Goal: Information Seeking & Learning: Learn about a topic

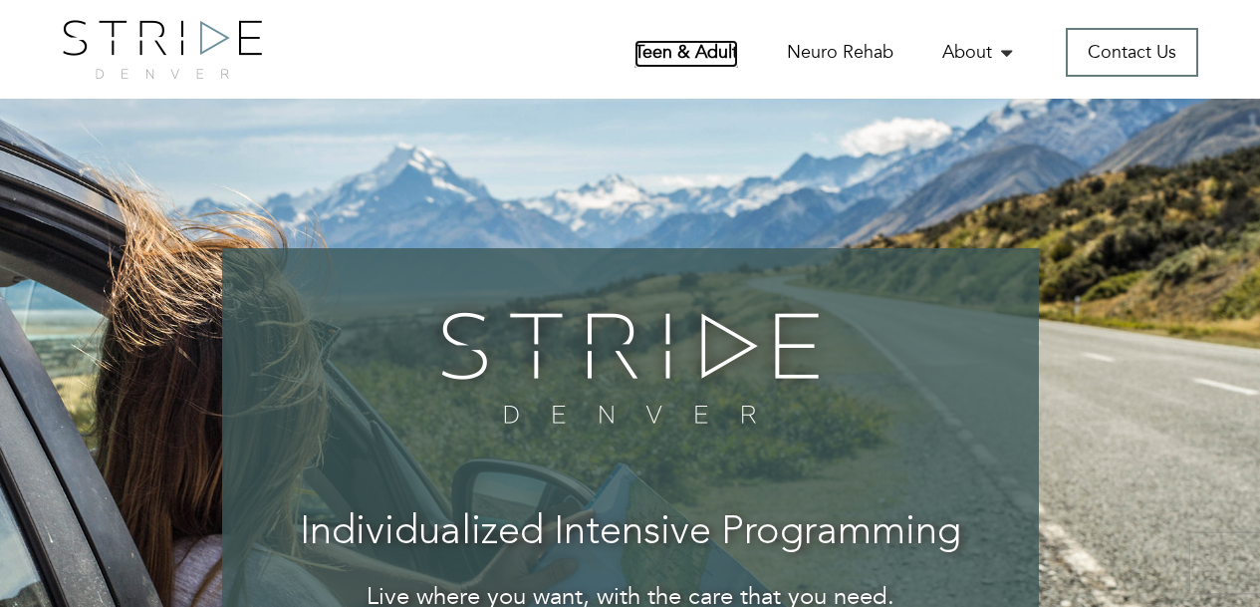
click at [685, 49] on link "Teen & Adult" at bounding box center [686, 54] width 104 height 28
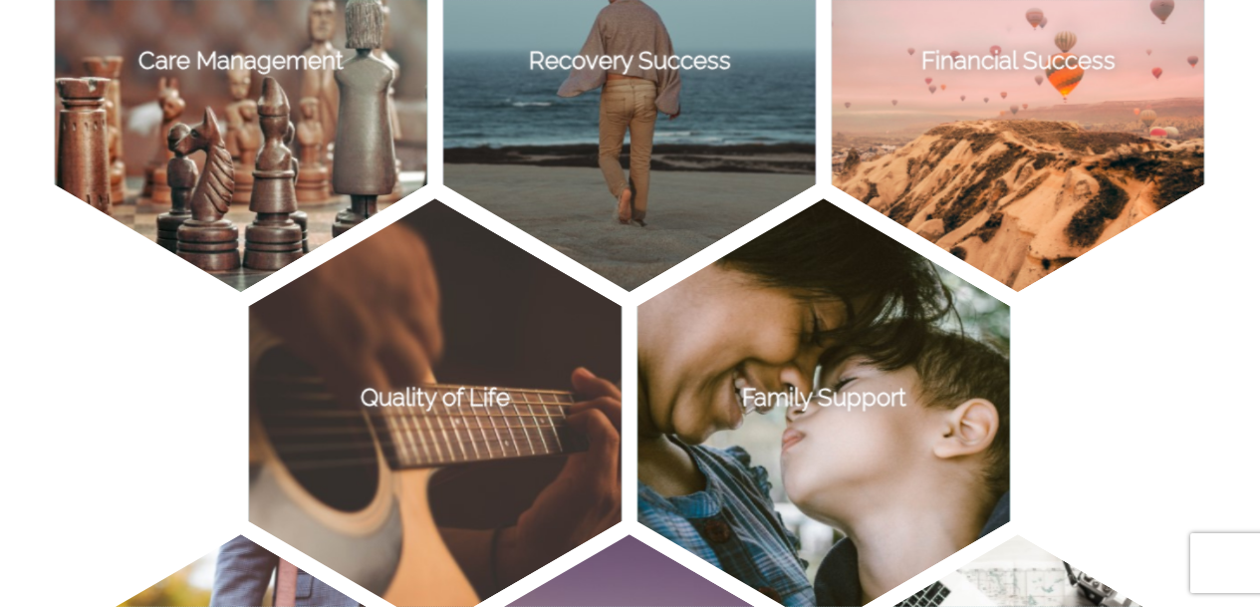
scroll to position [1523, 0]
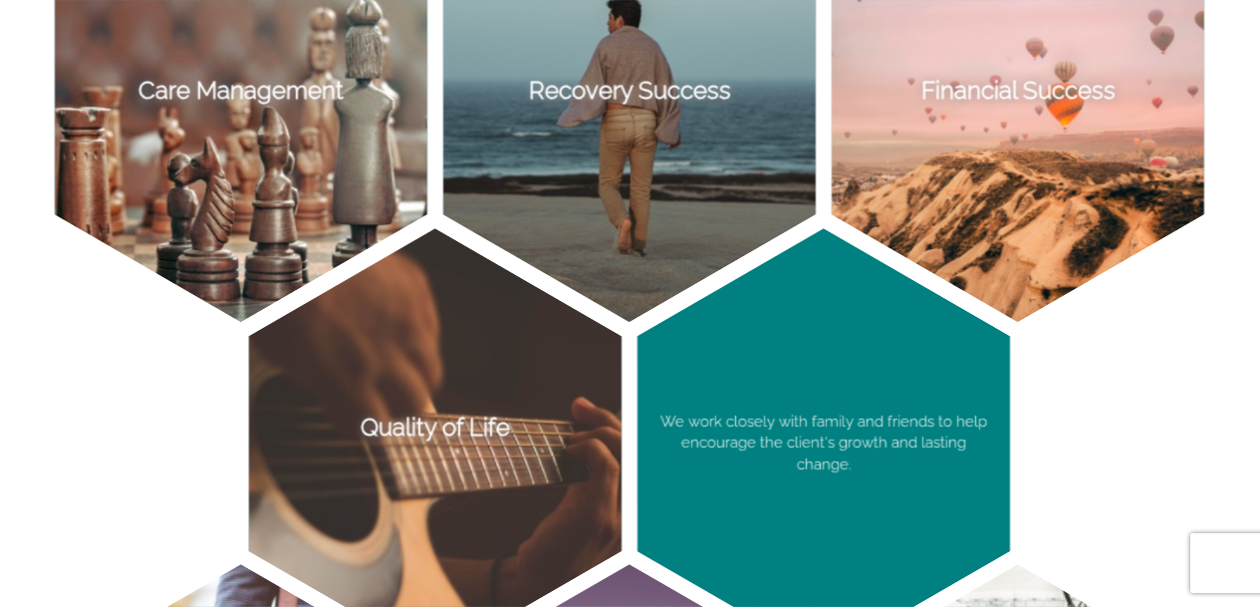
click at [802, 444] on p "We work closely with family and friends to help encourage the client's growth a…" at bounding box center [823, 443] width 372 height 430
click at [780, 319] on p "We work closely with family and friends to help encourage the client's growth a…" at bounding box center [823, 443] width 372 height 430
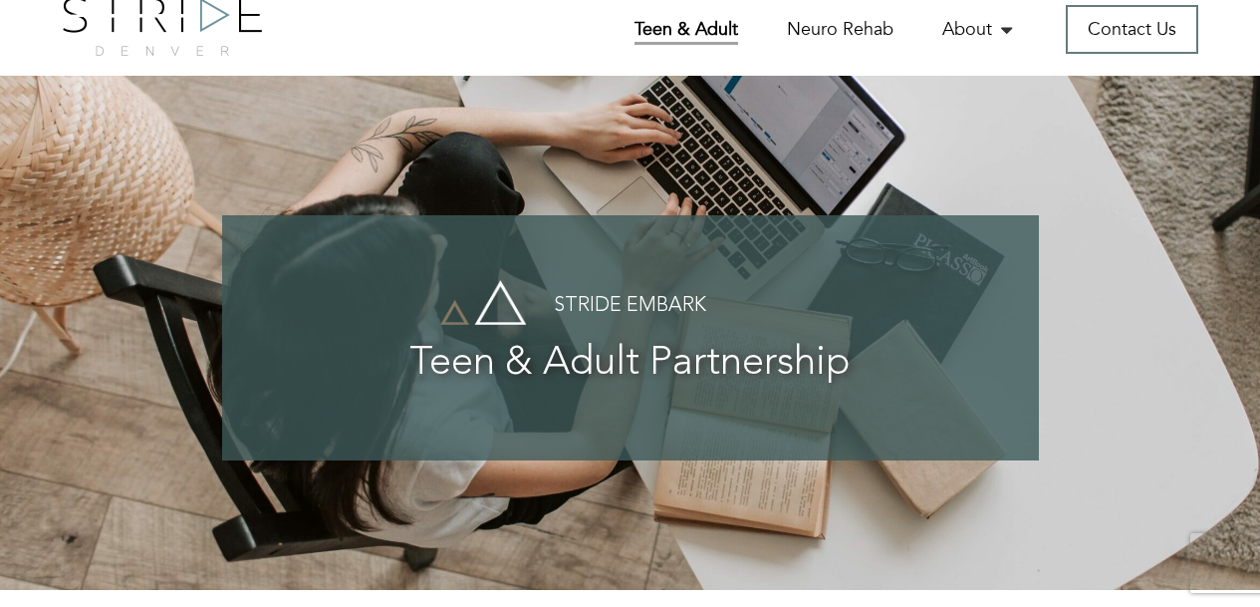
scroll to position [0, 0]
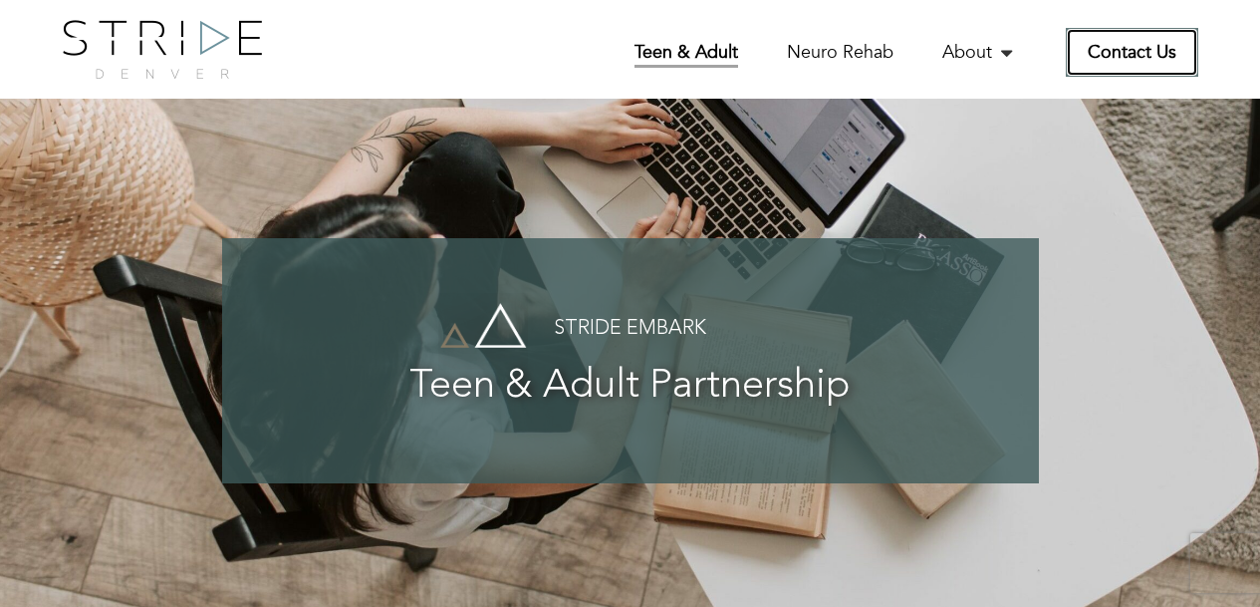
click at [1097, 64] on link "Contact Us" at bounding box center [1132, 52] width 132 height 49
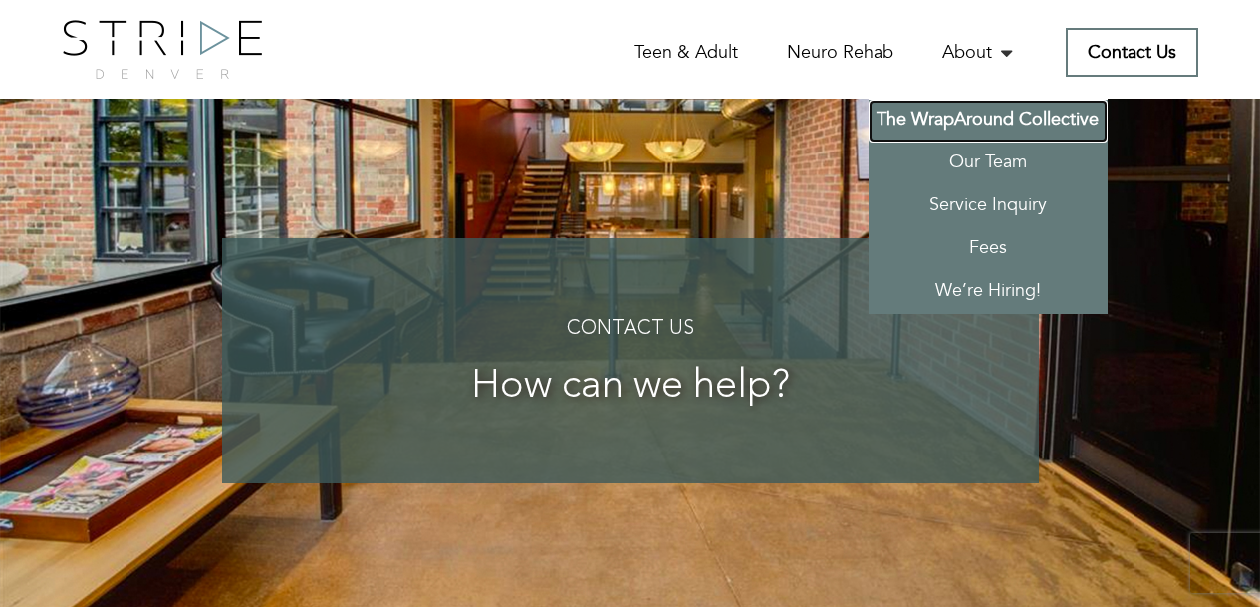
click at [973, 117] on link "The WrapAround Collective" at bounding box center [987, 121] width 239 height 43
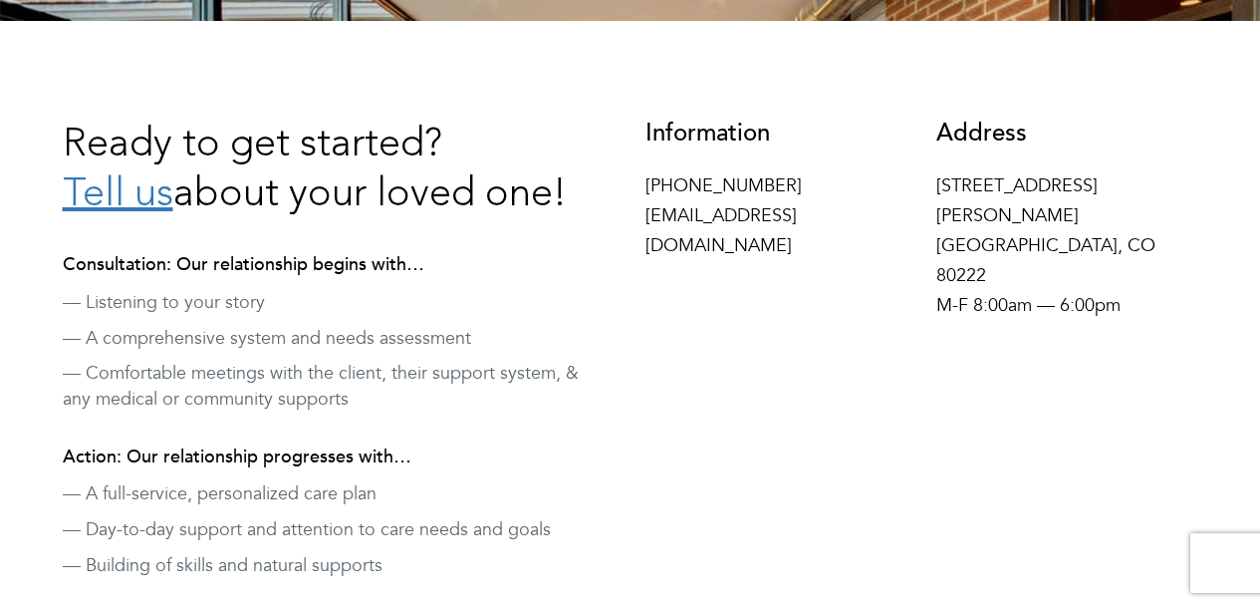
scroll to position [659, 0]
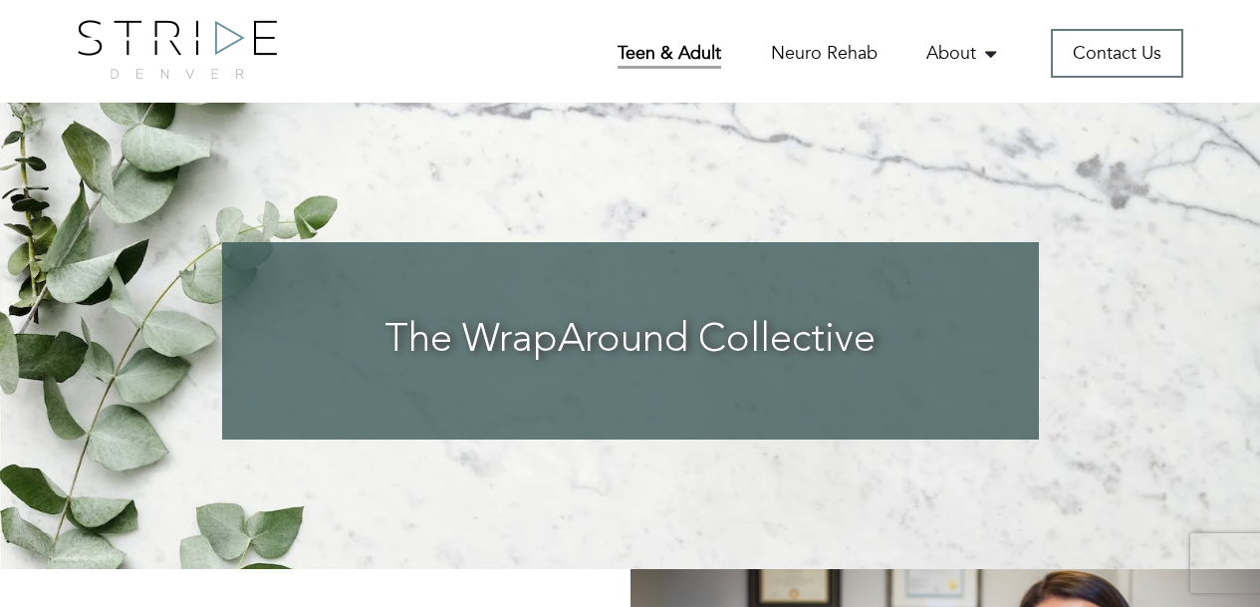
click at [688, 57] on link "Teen & Adult" at bounding box center [669, 55] width 104 height 28
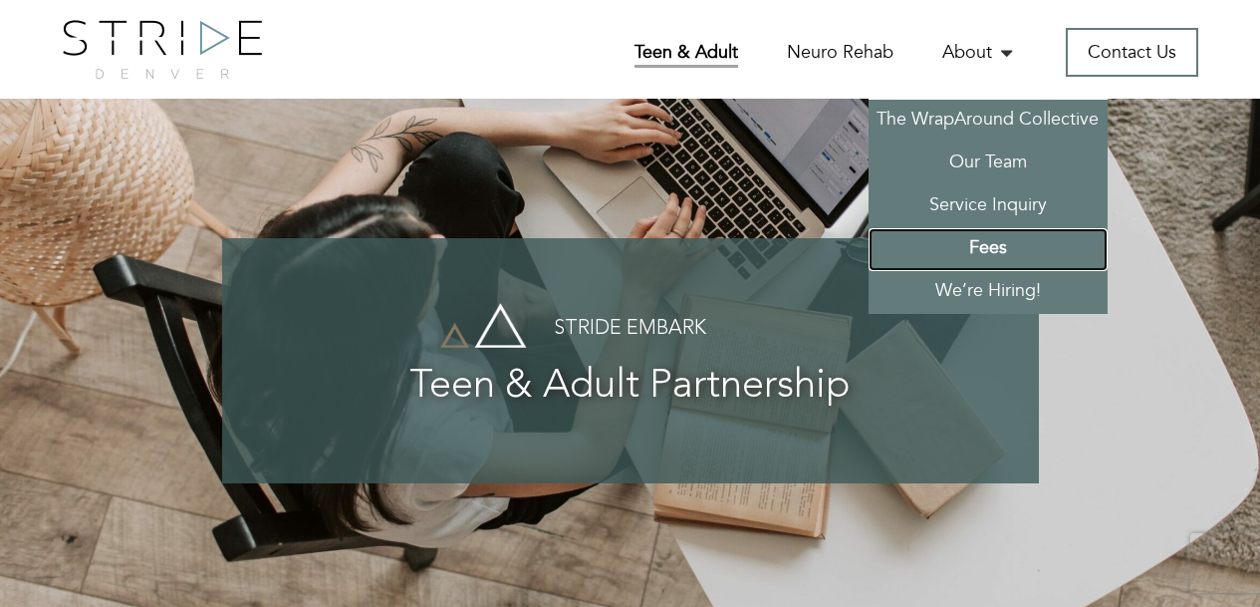
click at [976, 242] on link "Fees" at bounding box center [987, 249] width 239 height 43
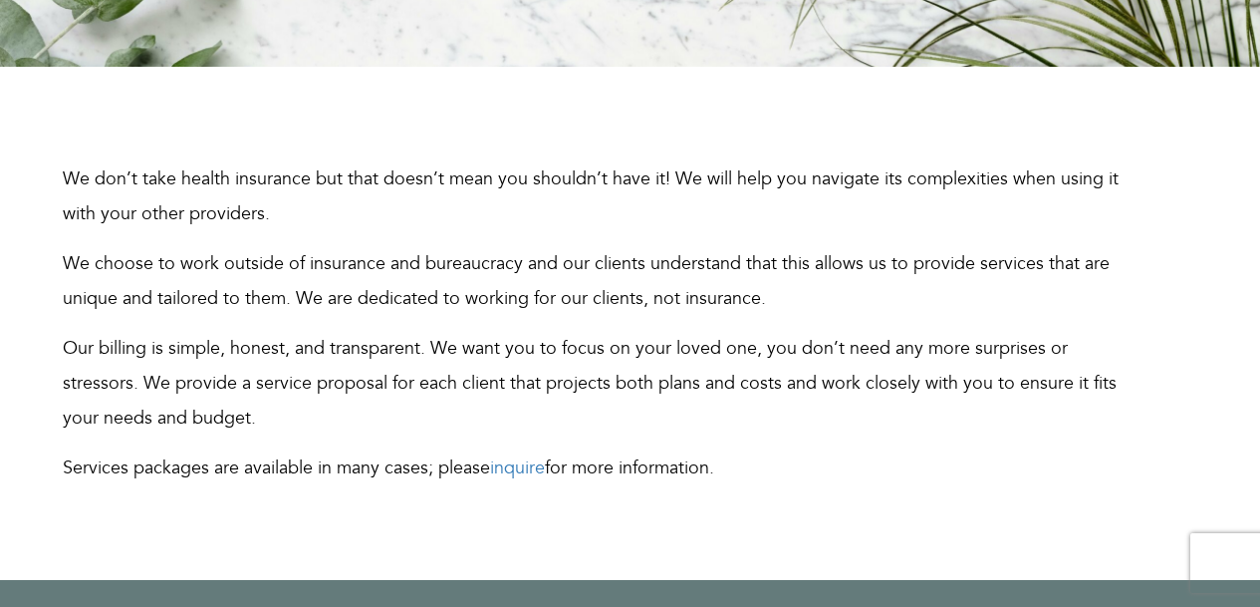
scroll to position [548, 0]
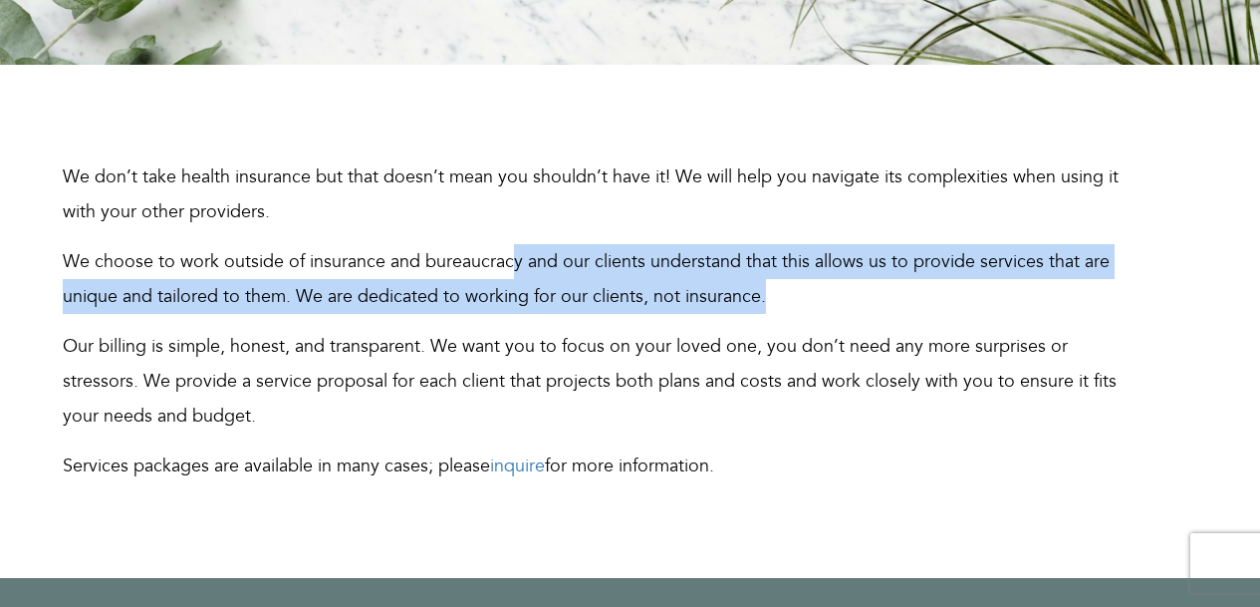
drag, startPoint x: 508, startPoint y: 263, endPoint x: 826, endPoint y: 293, distance: 319.1
click at [826, 293] on p "We choose to work outside of insurance and bureaucracy and our clients understa…" at bounding box center [596, 279] width 1066 height 70
drag, startPoint x: 826, startPoint y: 293, endPoint x: 671, endPoint y: 270, distance: 156.1
click at [671, 270] on p "We choose to work outside of insurance and bureaucracy and our clients understa…" at bounding box center [596, 279] width 1066 height 70
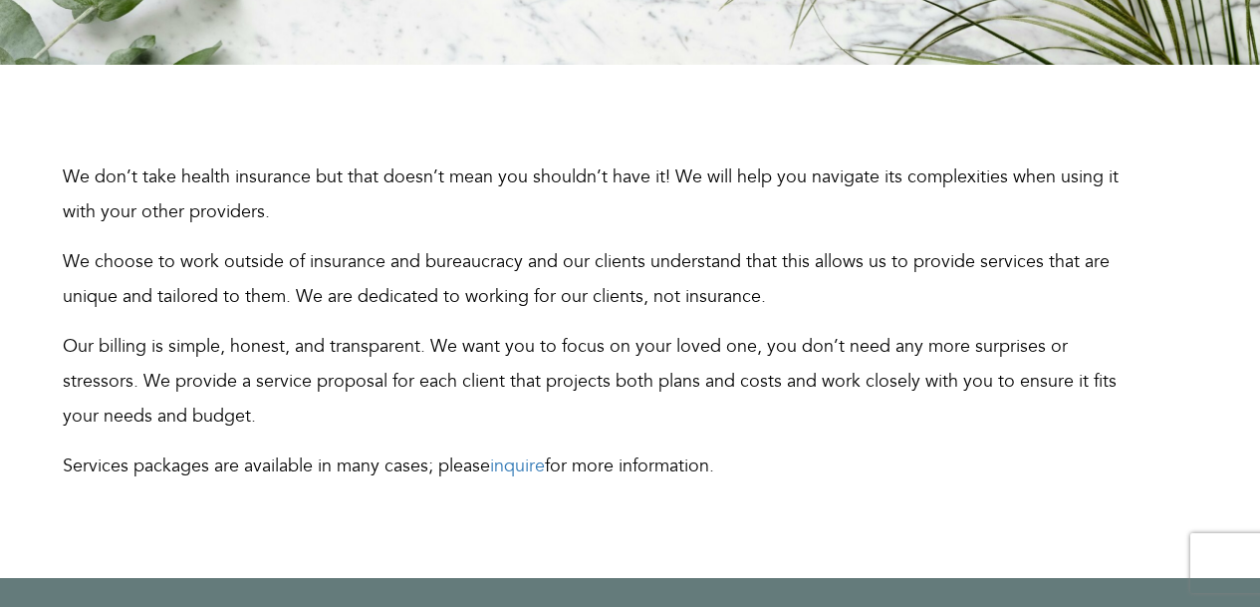
click at [808, 304] on p "We choose to work outside of insurance and bureaucracy and our clients understa…" at bounding box center [596, 279] width 1066 height 70
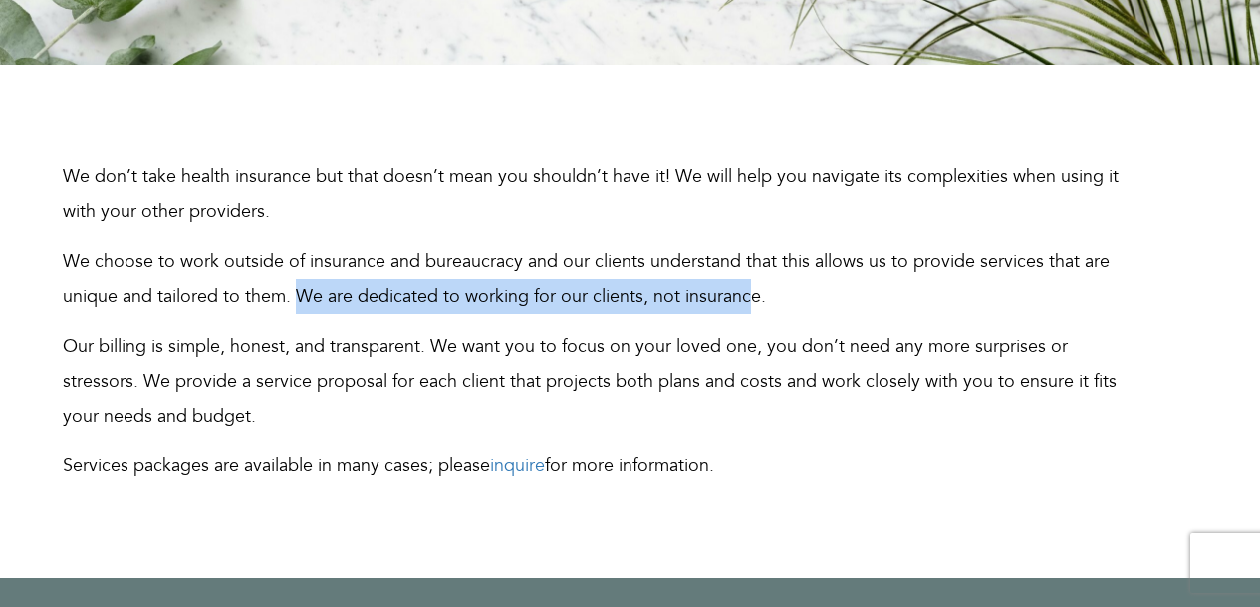
drag, startPoint x: 298, startPoint y: 295, endPoint x: 747, endPoint y: 296, distance: 449.2
click at [747, 296] on p "We choose to work outside of insurance and bureaucracy and our clients understa…" at bounding box center [596, 279] width 1066 height 70
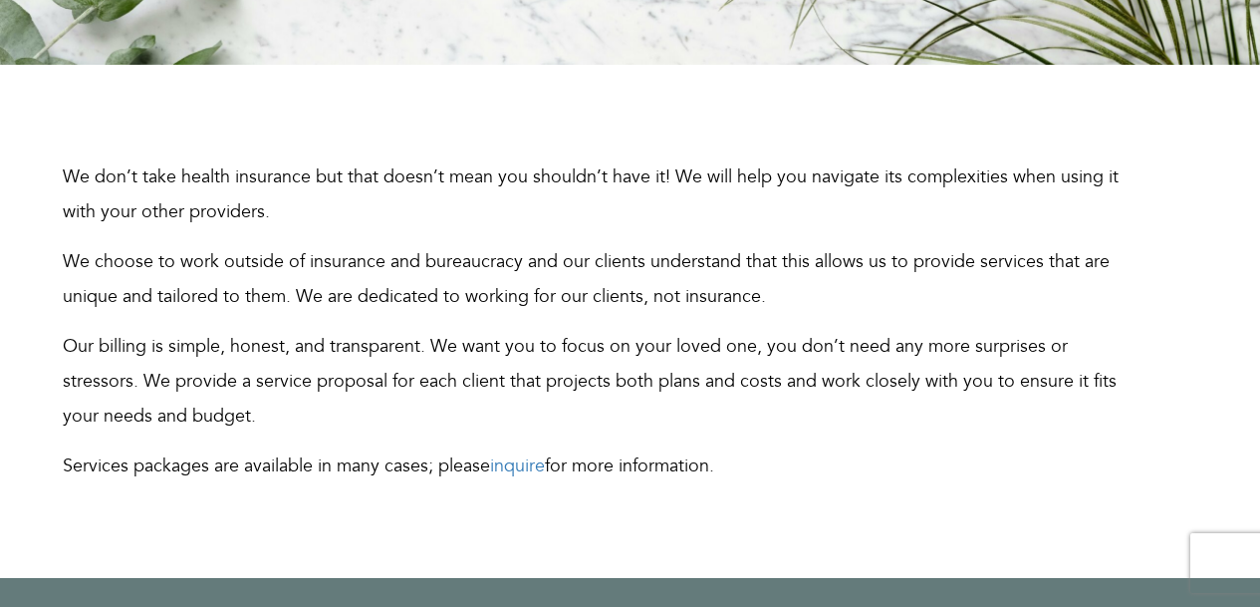
click at [809, 301] on p "We choose to work outside of insurance and bureaucracy and our clients understa…" at bounding box center [596, 279] width 1066 height 70
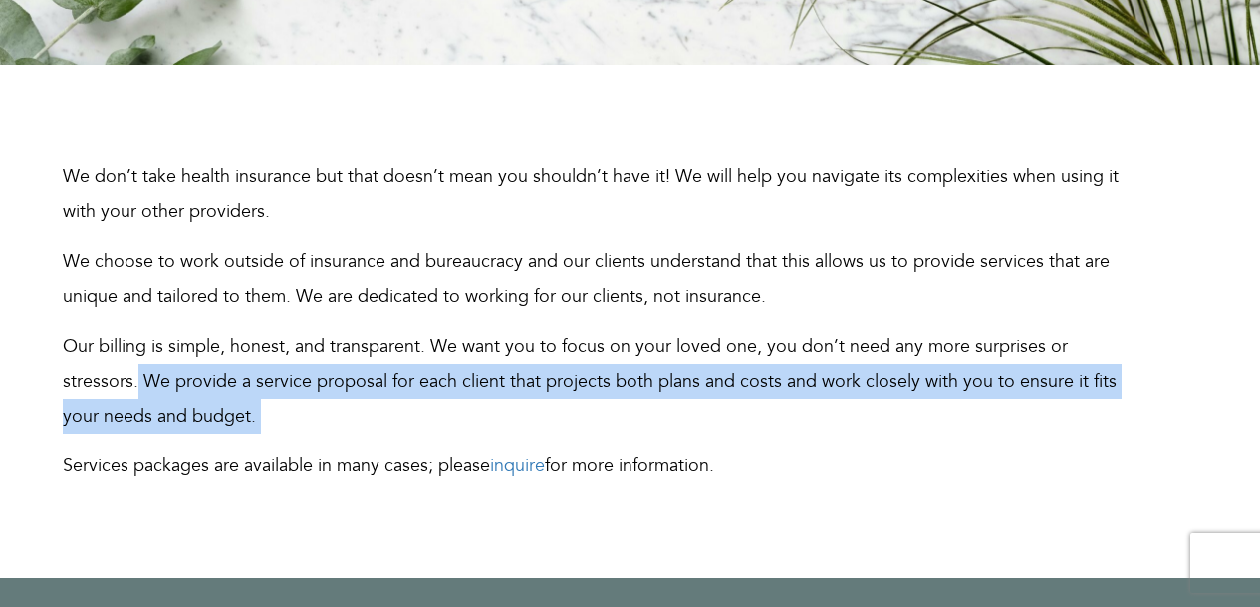
drag, startPoint x: 136, startPoint y: 381, endPoint x: 331, endPoint y: 441, distance: 203.2
click at [331, 441] on div "We don’t take health insurance but that doesn’t mean you shouldn’t have it! We …" at bounding box center [596, 321] width 1066 height 324
click at [339, 398] on p "Our billing is simple, honest, and transparent. We want you to focus on your lo…" at bounding box center [596, 381] width 1066 height 105
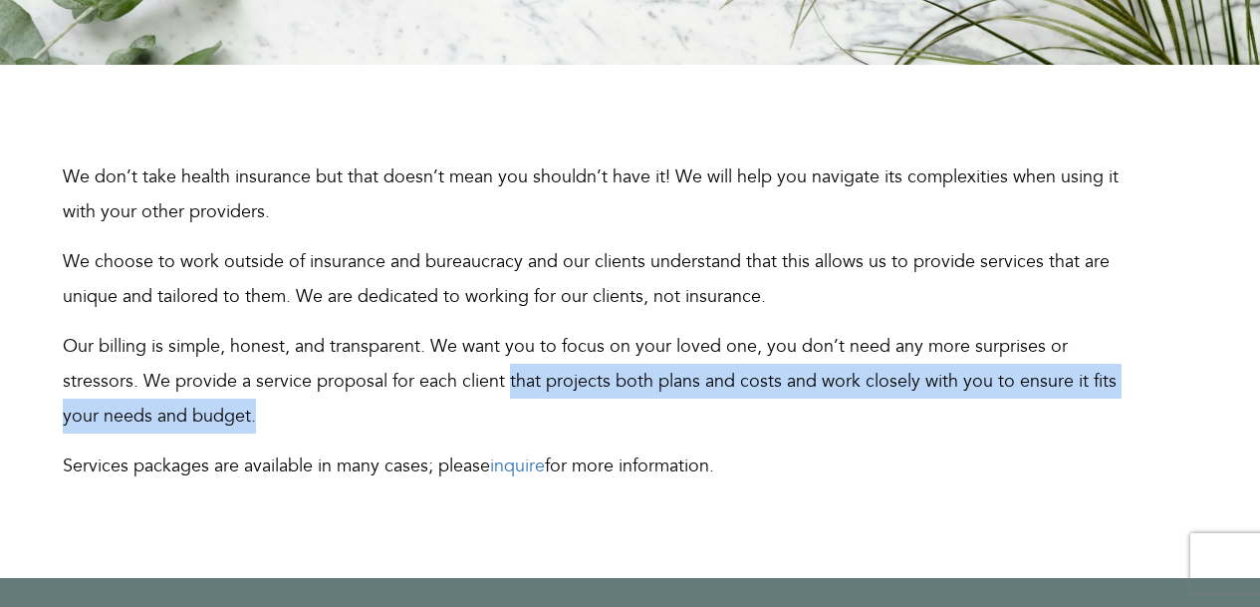
drag, startPoint x: 446, startPoint y: 417, endPoint x: 505, endPoint y: 377, distance: 71.0
click at [505, 377] on p "Our billing is simple, honest, and transparent. We want you to focus on your lo…" at bounding box center [596, 381] width 1066 height 105
click at [398, 422] on p "Our billing is simple, honest, and transparent. We want you to focus on your lo…" at bounding box center [596, 381] width 1066 height 105
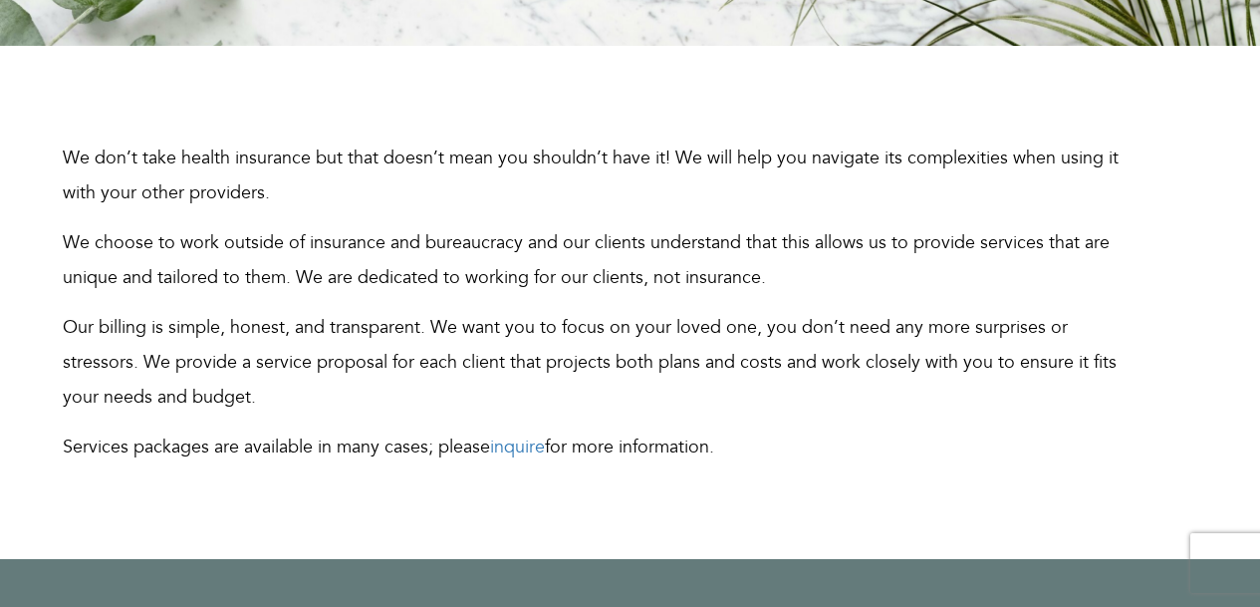
scroll to position [575, 0]
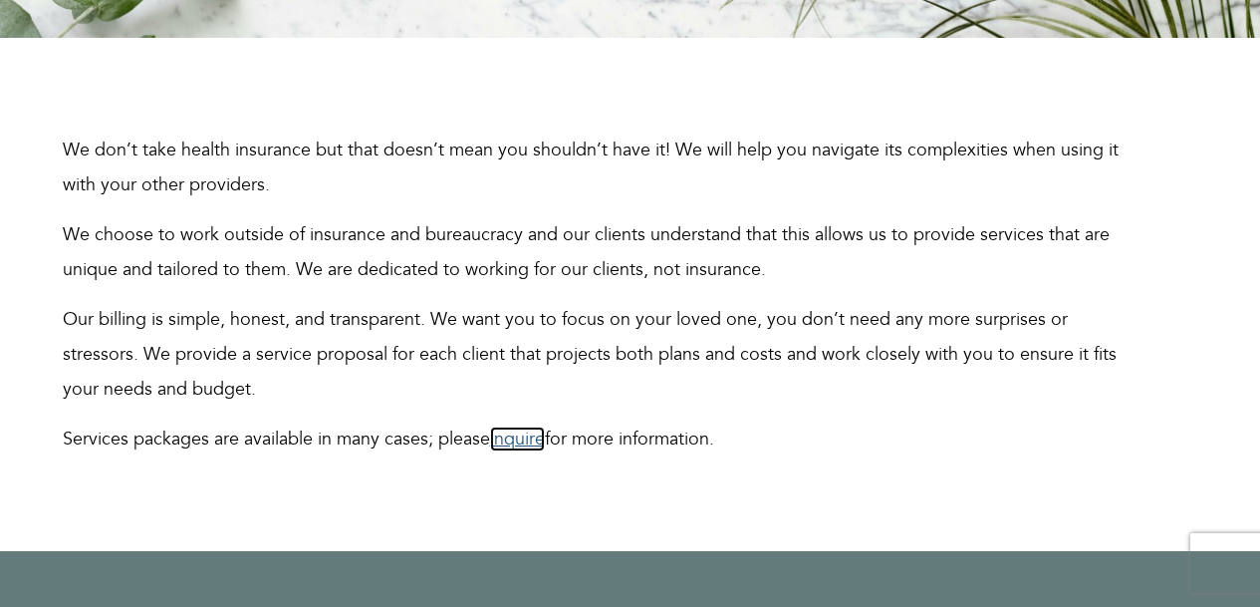
click at [545, 440] on link "inquire" at bounding box center [517, 438] width 55 height 25
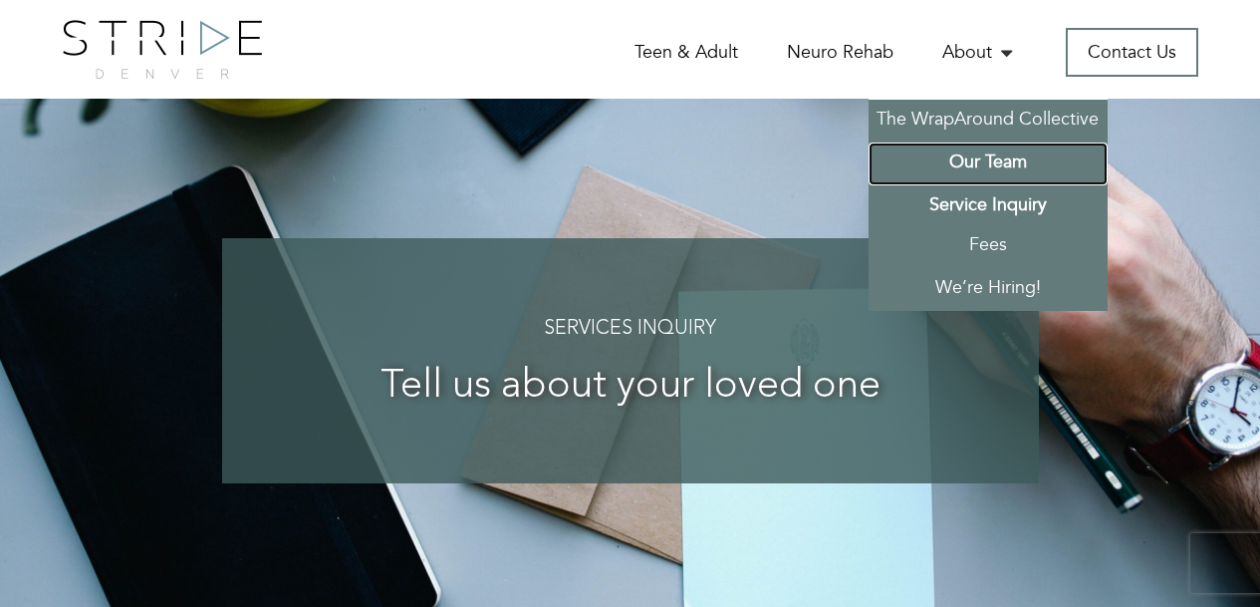
click at [992, 160] on link "Our Team" at bounding box center [987, 163] width 239 height 43
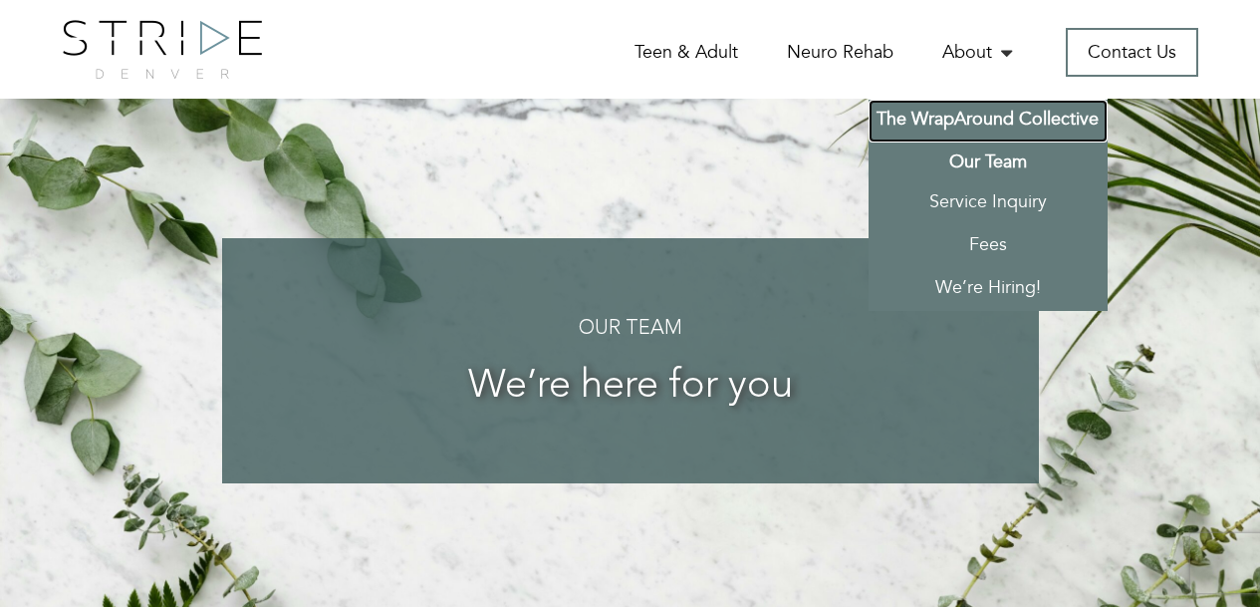
click at [969, 115] on link "The WrapAround Collective" at bounding box center [987, 121] width 239 height 43
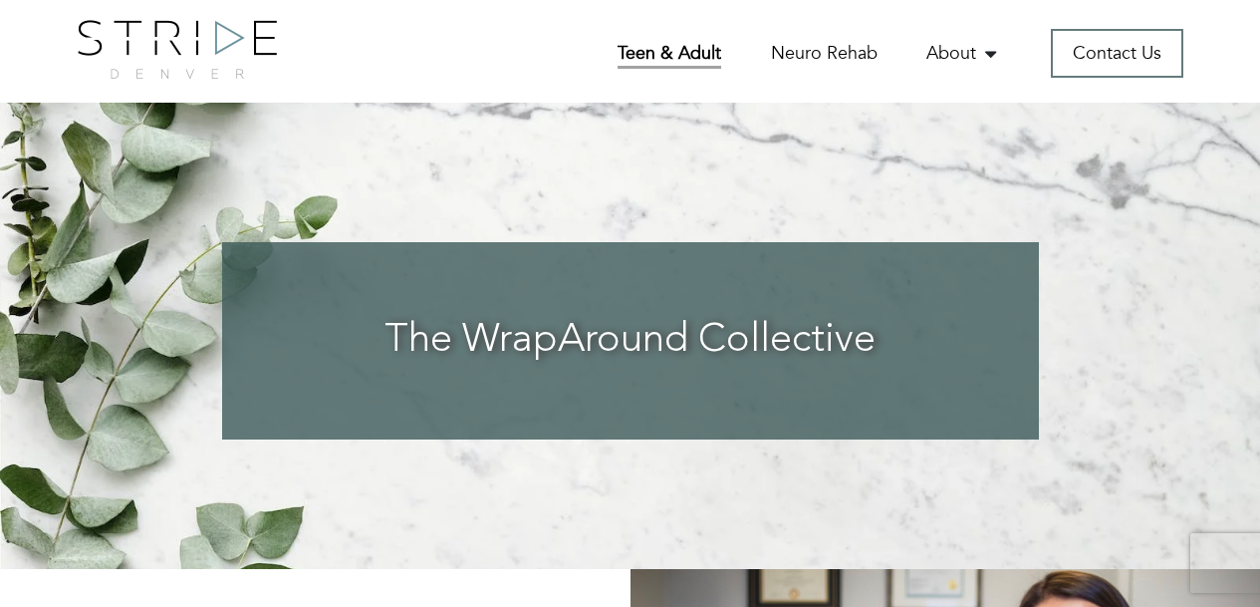
click at [704, 57] on link "Teen & Adult" at bounding box center [669, 55] width 104 height 28
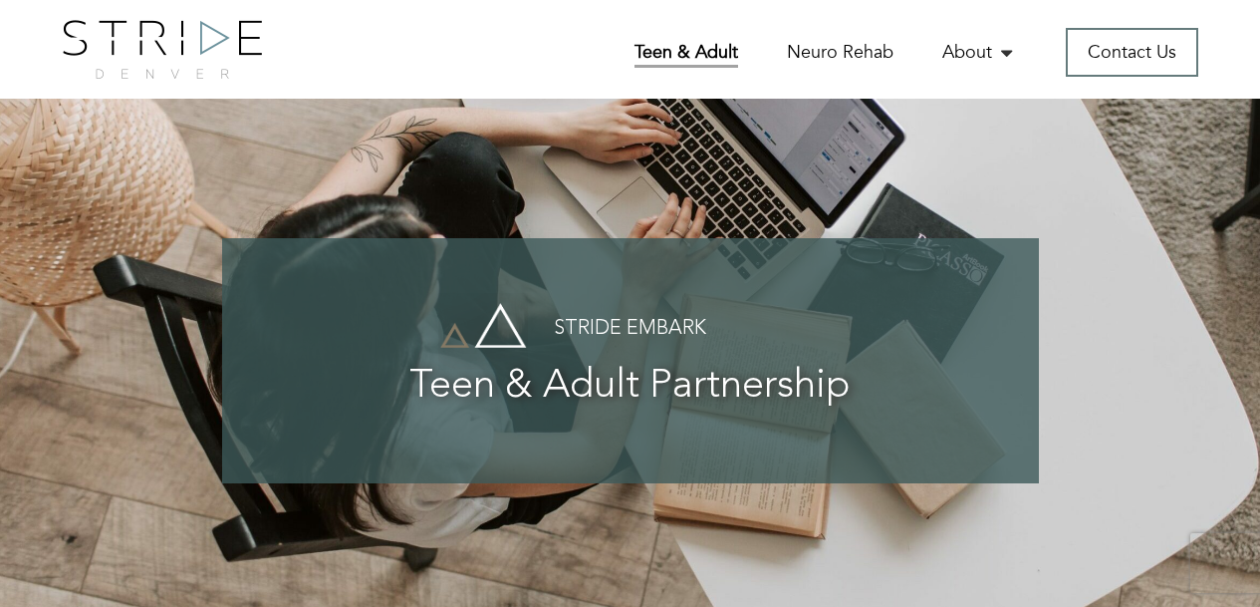
click at [421, 80] on div "Home Teen & Adult Neuro Rehab About The WrapAround Collective Our Team Service …" at bounding box center [630, 49] width 1260 height 99
